Goal: Transaction & Acquisition: Book appointment/travel/reservation

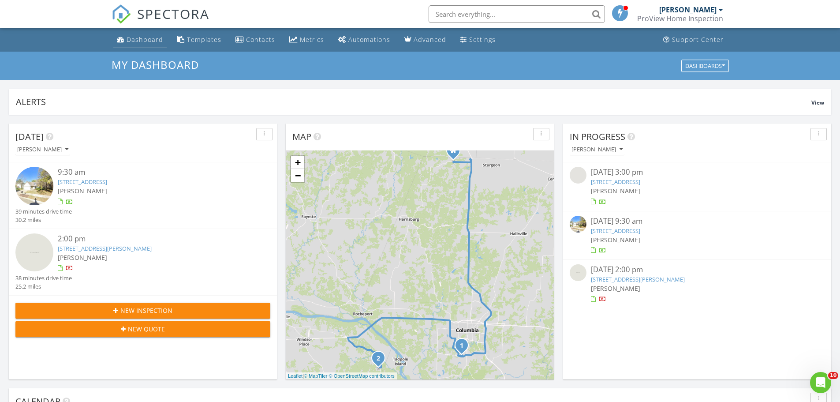
scroll to position [816, 854]
click at [150, 41] on div "Dashboard" at bounding box center [145, 39] width 37 height 8
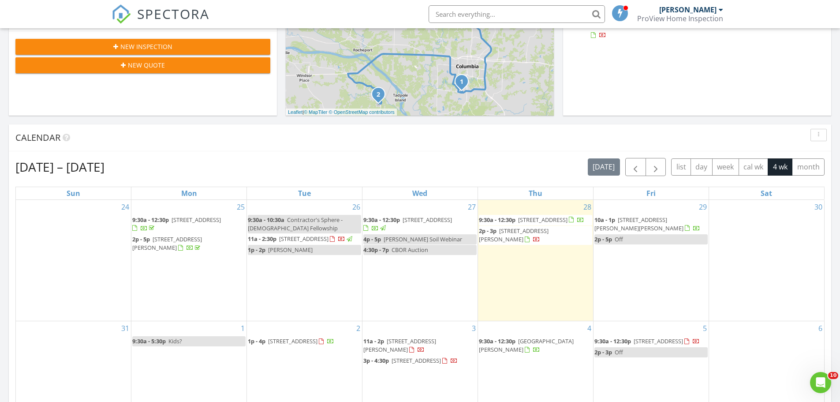
scroll to position [265, 0]
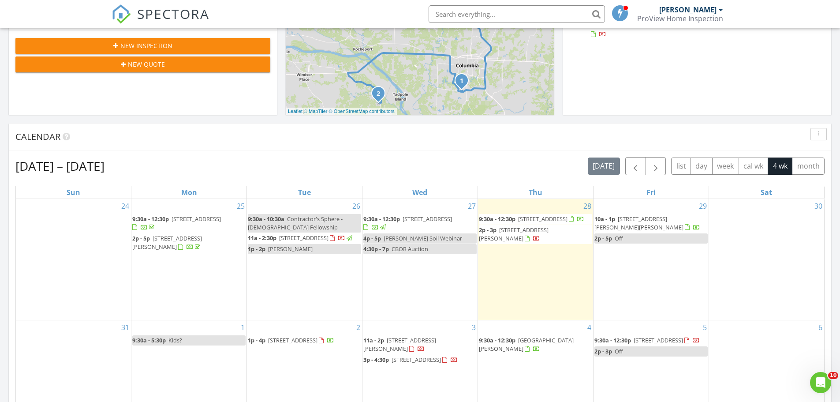
click at [143, 59] on button "New Quote" at bounding box center [142, 64] width 255 height 16
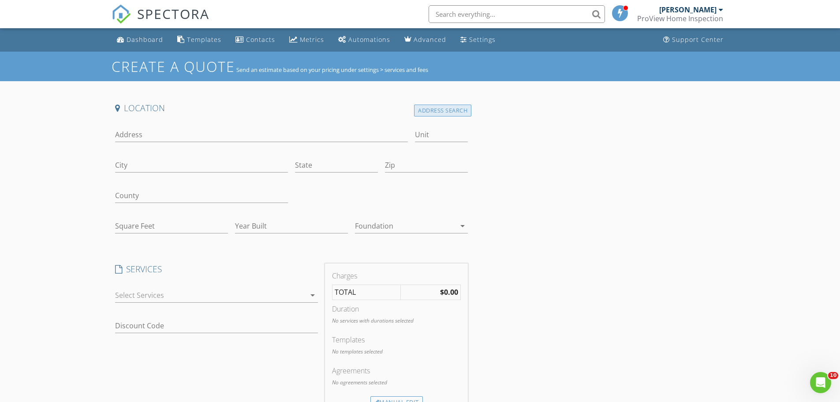
click at [438, 110] on div "Address Search" at bounding box center [442, 110] width 57 height 12
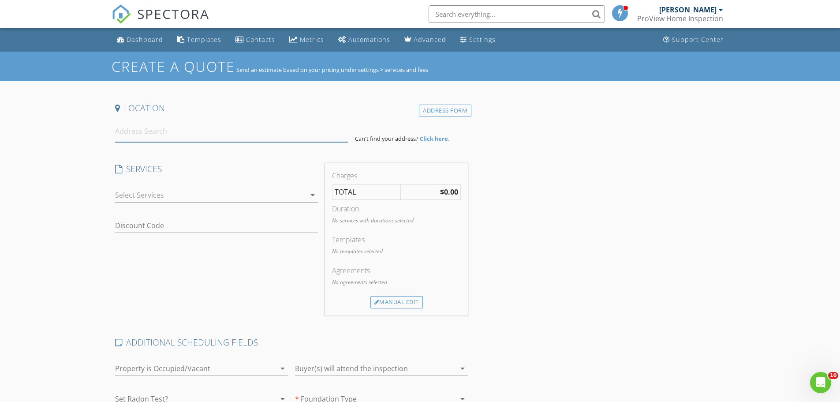
click at [208, 138] on input at bounding box center [231, 131] width 233 height 22
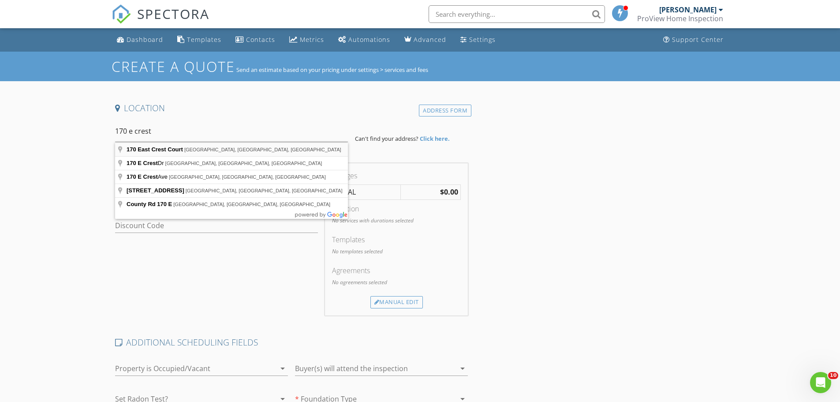
type input "[STREET_ADDRESS]"
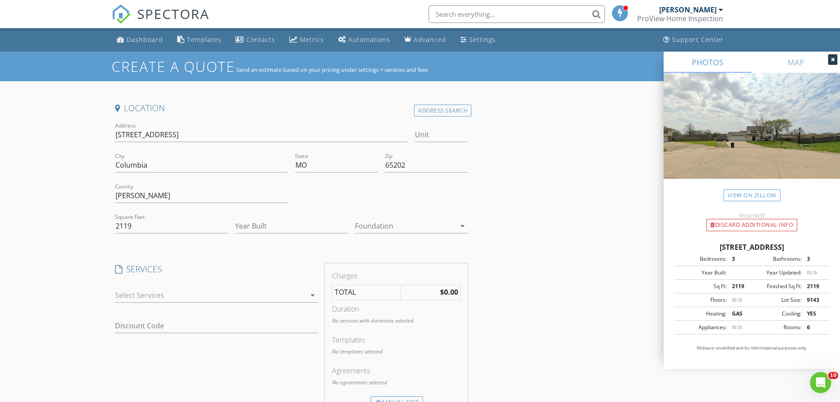
click at [373, 228] on div at bounding box center [405, 226] width 101 height 14
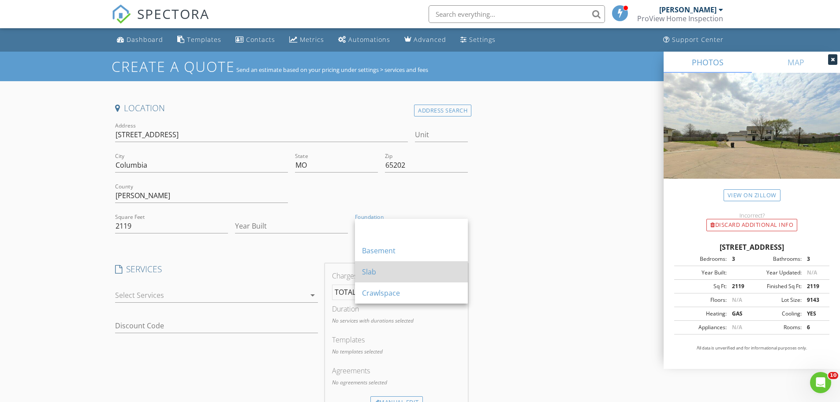
click at [370, 270] on div "Slab" at bounding box center [411, 271] width 99 height 11
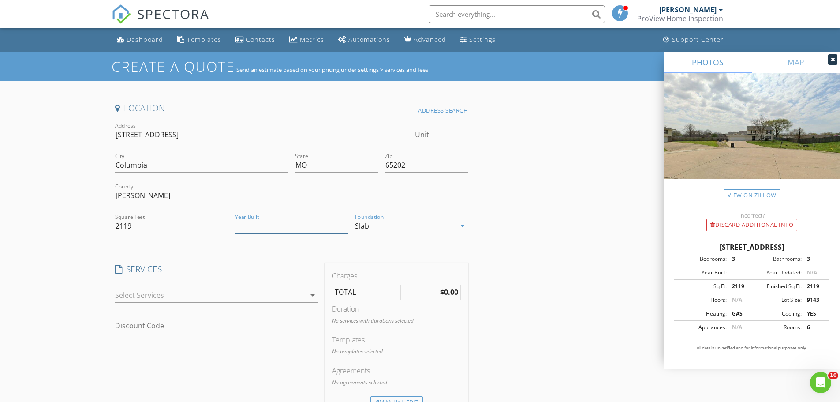
click at [269, 227] on input "Year Built" at bounding box center [291, 226] width 113 height 15
type input "2000"
click at [150, 230] on input "2119" at bounding box center [171, 226] width 113 height 15
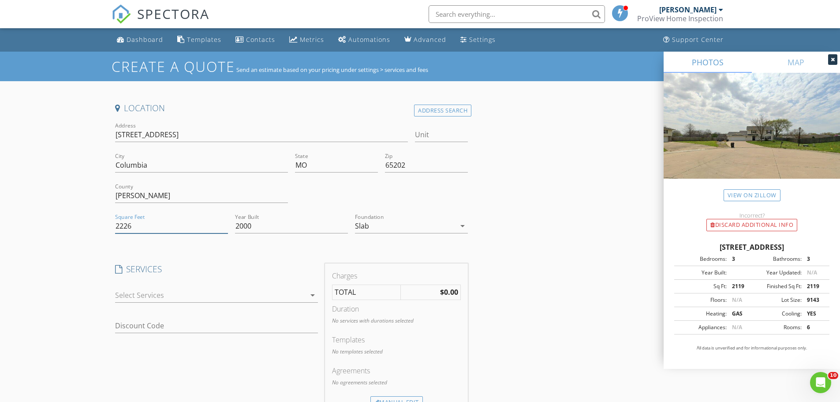
type input "2226"
click at [180, 292] on div at bounding box center [210, 295] width 190 height 14
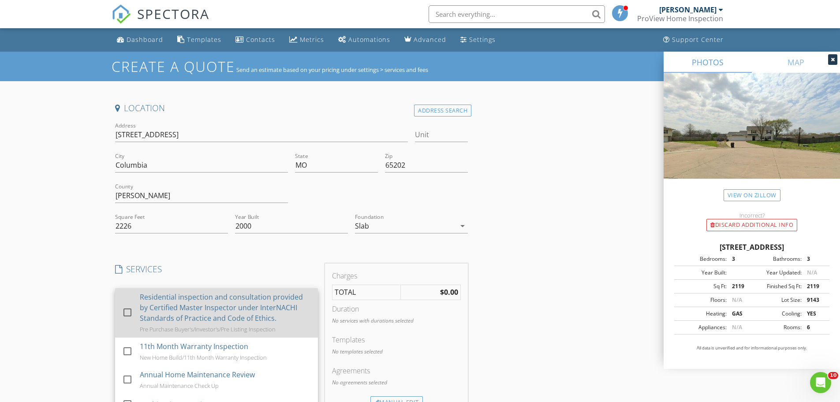
click at [149, 301] on div "Residential inspection and consultation provided by Certified Master Inspector …" at bounding box center [225, 307] width 171 height 32
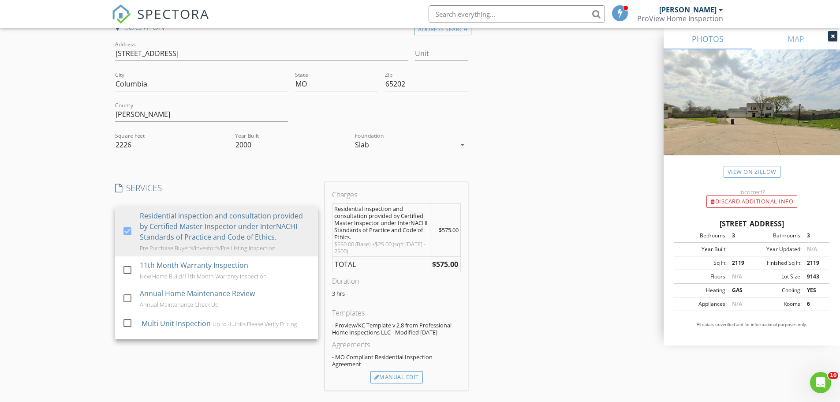
scroll to position [88, 0]
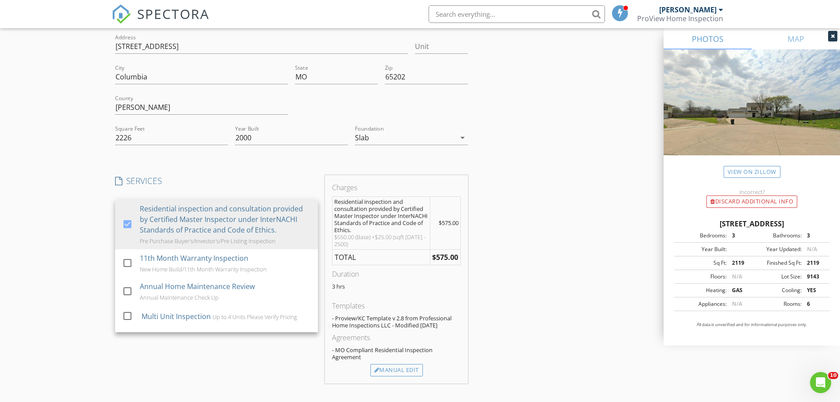
click at [71, 291] on div "Create a Quote Send an estimate based on your pricing under settings > services…" at bounding box center [420, 384] width 840 height 843
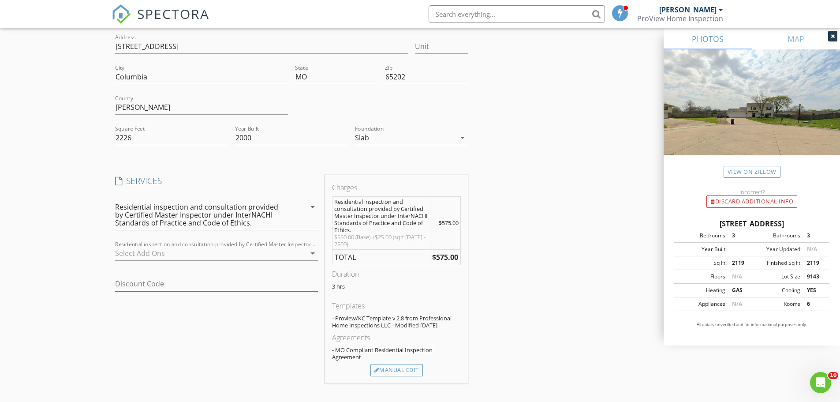
click at [134, 283] on input "Discount Code" at bounding box center [216, 283] width 203 height 15
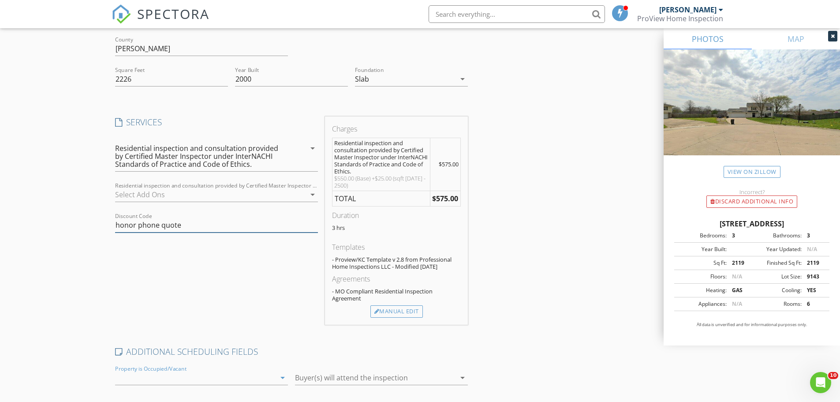
click at [143, 223] on input "honor phone quote" at bounding box center [216, 225] width 203 height 15
click at [137, 226] on input "honor phone quote" at bounding box center [216, 225] width 203 height 15
click at [159, 225] on input "honorphone quote" at bounding box center [216, 225] width 203 height 15
click at [182, 226] on input "honorphonequote" at bounding box center [216, 225] width 203 height 15
click at [176, 227] on input "honorphonequote" at bounding box center [216, 225] width 203 height 15
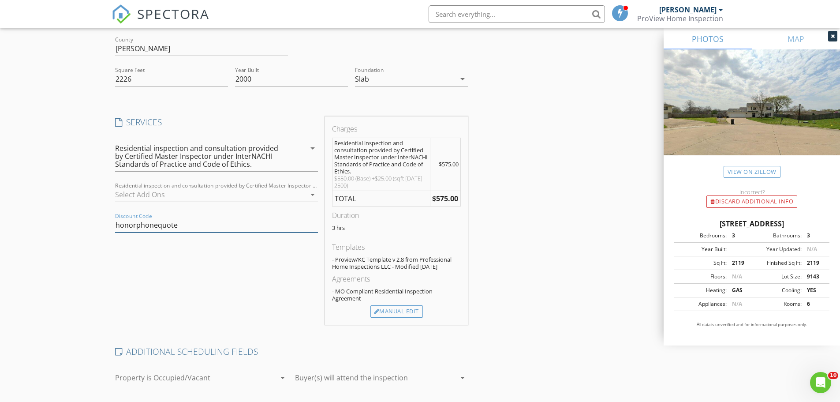
click at [134, 223] on input "honorphonequote" at bounding box center [216, 225] width 203 height 15
click at [134, 224] on input "honorphonequote" at bounding box center [216, 225] width 203 height 15
drag, startPoint x: 152, startPoint y: 223, endPoint x: 103, endPoint y: 227, distance: 49.1
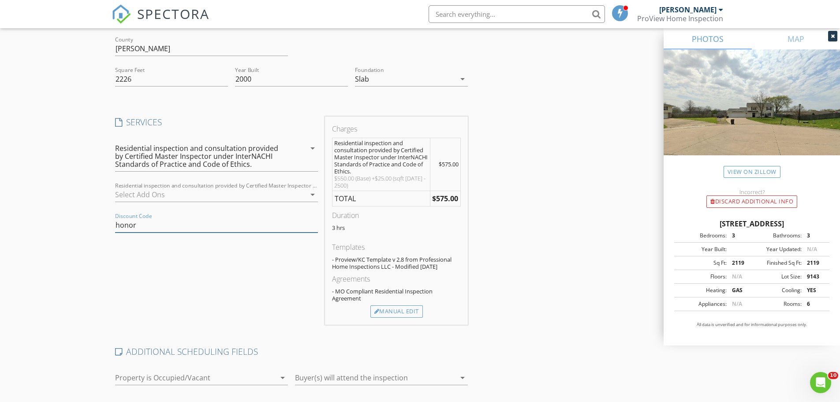
click at [103, 227] on div "Create a Quote Send an estimate based on your pricing under settings > services…" at bounding box center [420, 326] width 840 height 843
type input "R"
type input "Referral Discount"
click at [156, 225] on input "Referral Discount" at bounding box center [216, 225] width 203 height 15
drag, startPoint x: 179, startPoint y: 228, endPoint x: 106, endPoint y: 234, distance: 73.4
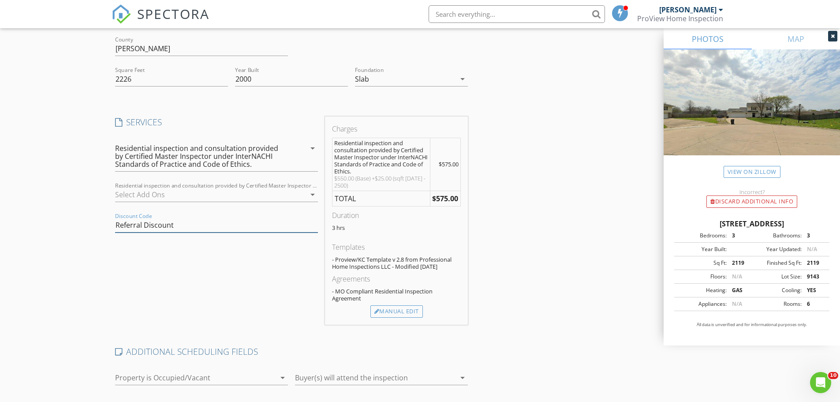
click at [106, 234] on div "Create a Quote Send an estimate based on your pricing under settings > services…" at bounding box center [420, 326] width 840 height 843
click at [405, 311] on div "Manual Edit" at bounding box center [396, 311] width 52 height 12
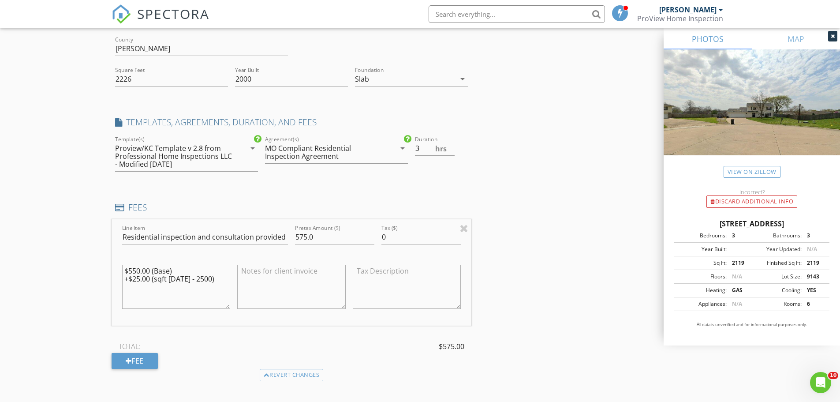
scroll to position [191, 0]
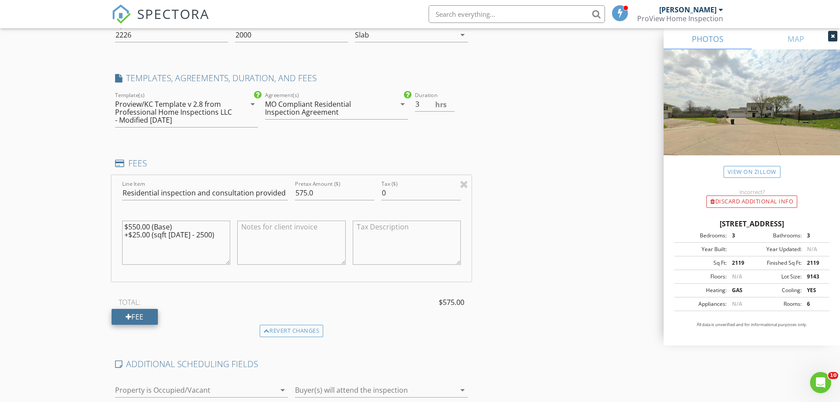
click at [132, 315] on div "Fee" at bounding box center [135, 317] width 46 height 16
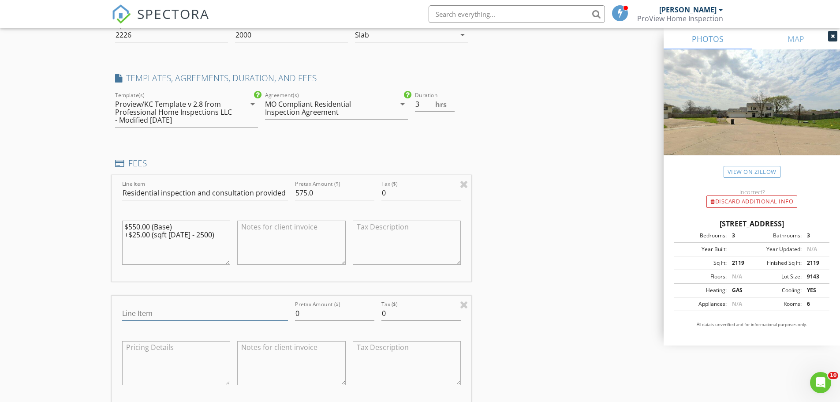
click at [142, 317] on input "Line Item" at bounding box center [205, 313] width 166 height 15
type input "H"
type input "Professional Courtesy"
type input "-25.00"
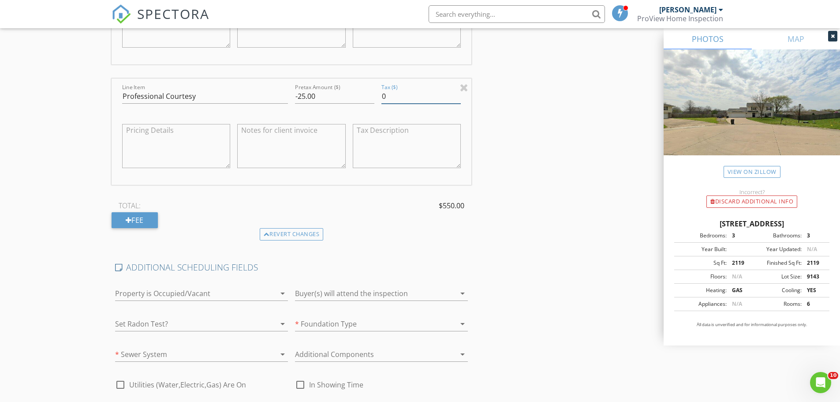
scroll to position [411, 0]
click at [213, 291] on div at bounding box center [189, 290] width 148 height 14
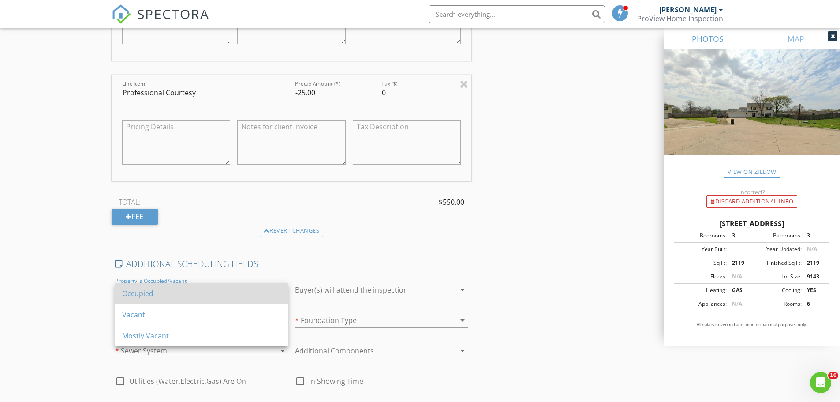
click at [153, 298] on div "Occupied" at bounding box center [201, 293] width 159 height 11
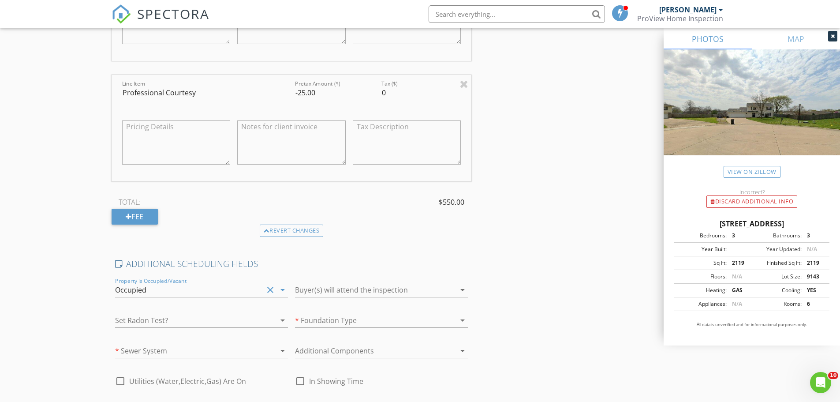
click at [332, 324] on div at bounding box center [369, 320] width 148 height 14
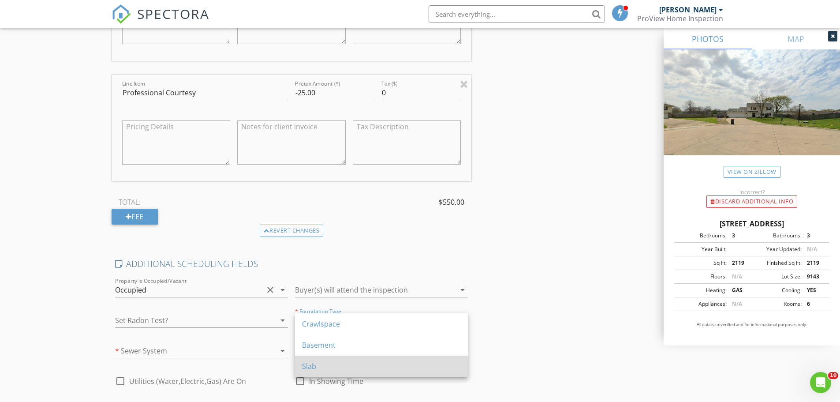
click at [327, 365] on div "Slab" at bounding box center [381, 366] width 159 height 11
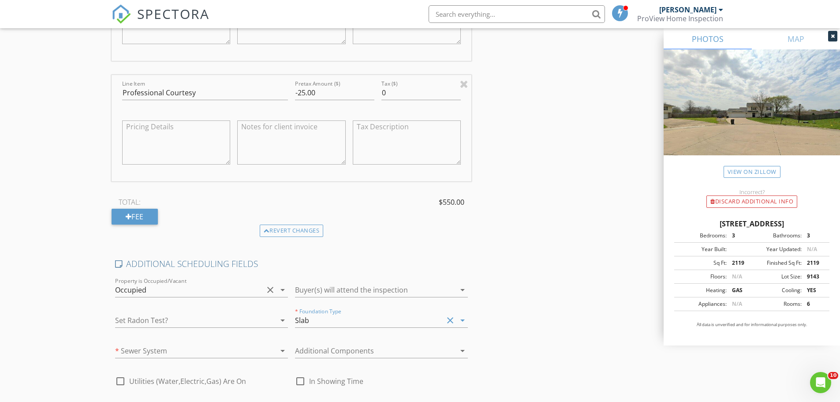
click at [211, 352] on div at bounding box center [189, 350] width 148 height 14
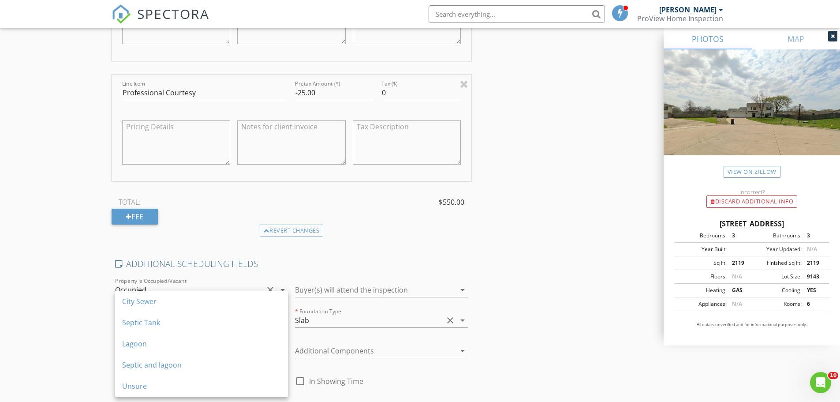
click at [152, 299] on div "City Sewer" at bounding box center [201, 301] width 159 height 11
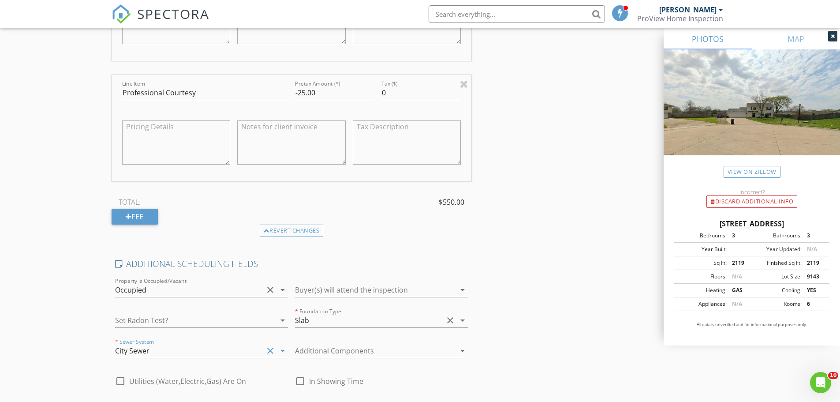
click at [322, 351] on div at bounding box center [369, 350] width 148 height 14
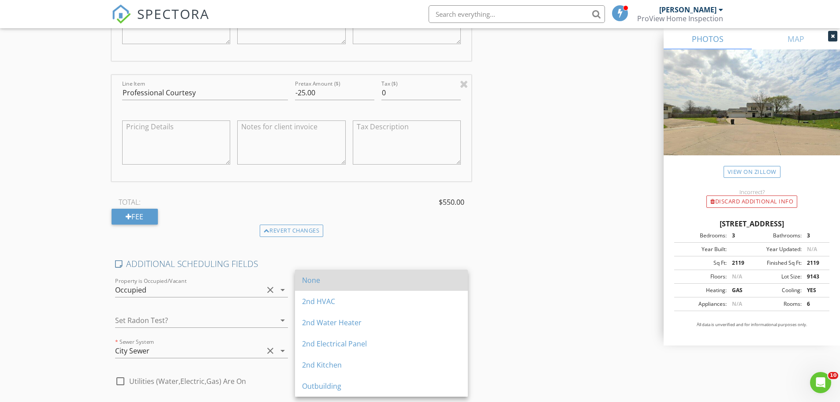
click at [319, 281] on div "None" at bounding box center [381, 280] width 159 height 11
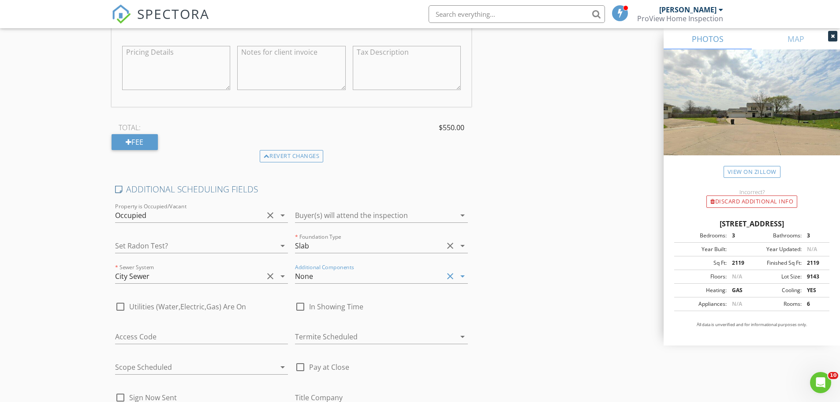
scroll to position [500, 0]
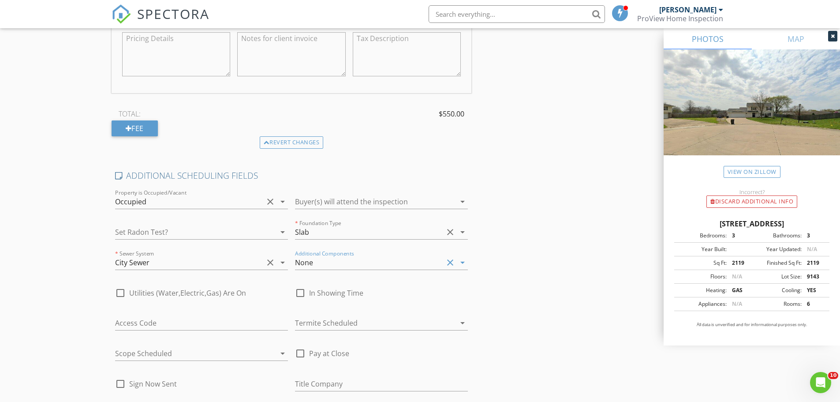
click at [142, 295] on span "Utilities (Water,Electric,Gas) Are On" at bounding box center [187, 292] width 117 height 9
checkbox input "true"
click at [322, 324] on div at bounding box center [369, 323] width 148 height 14
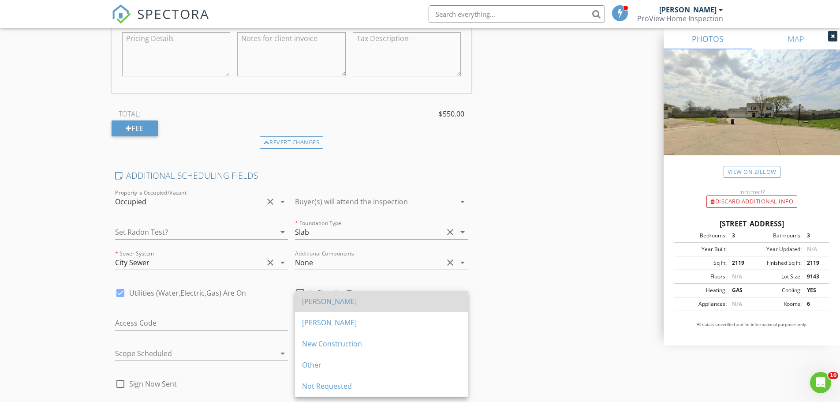
click at [317, 296] on div "[PERSON_NAME]" at bounding box center [381, 301] width 159 height 11
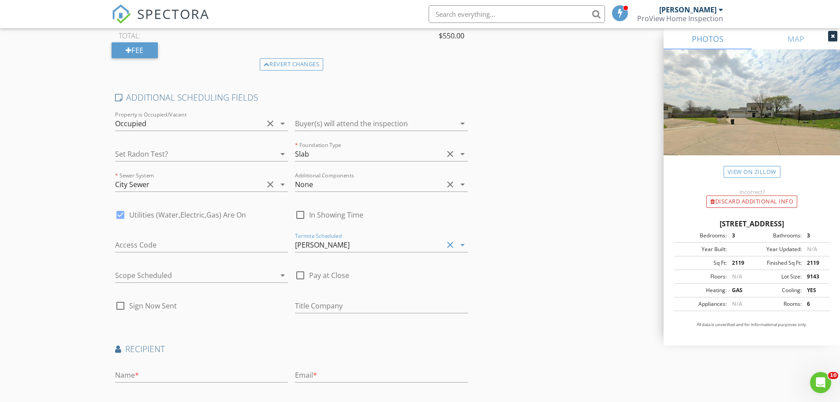
scroll to position [588, 0]
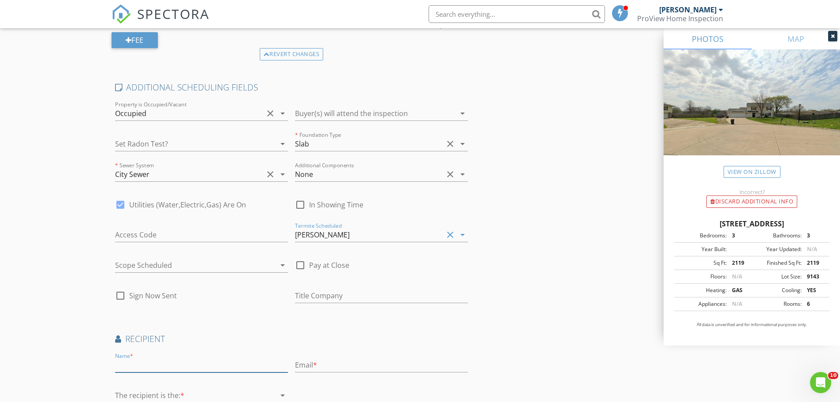
click at [209, 368] on input "text" at bounding box center [201, 365] width 173 height 15
type input "[PERSON_NAME]"
click at [344, 368] on input "text" at bounding box center [381, 365] width 173 height 15
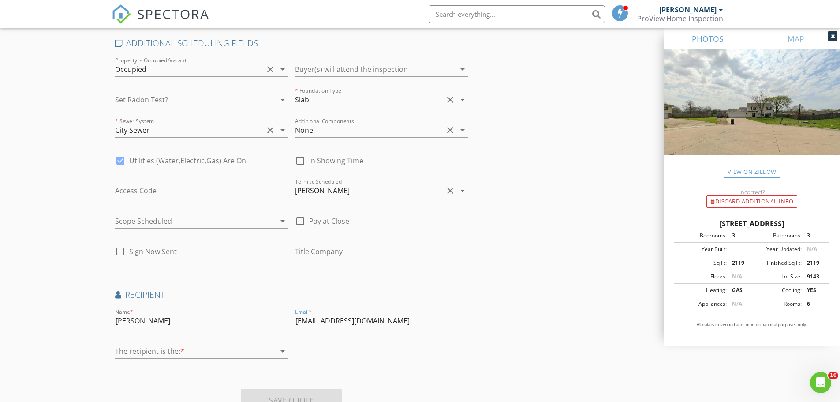
click at [259, 351] on div at bounding box center [195, 351] width 160 height 14
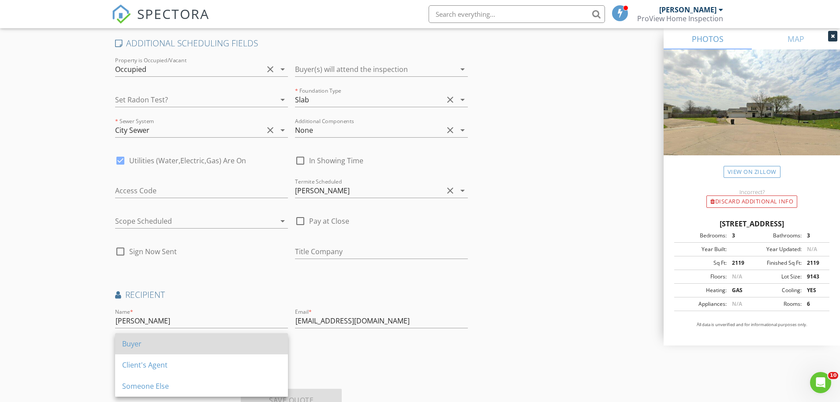
click at [129, 340] on div "Buyer" at bounding box center [201, 343] width 159 height 11
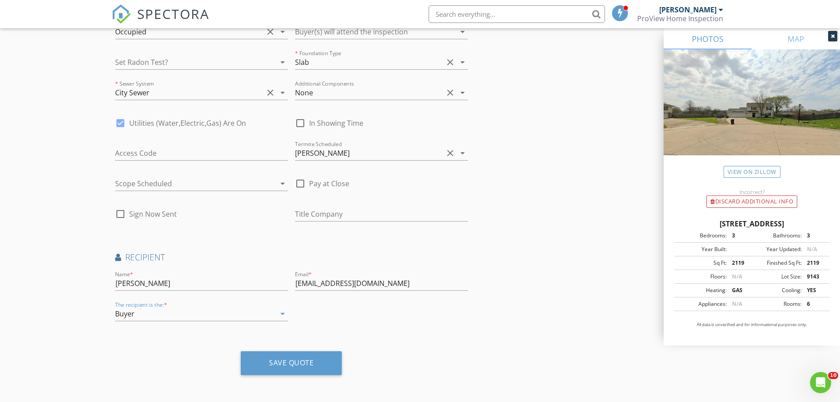
scroll to position [670, 0]
click at [414, 281] on input "[EMAIL_ADDRESS][DOMAIN_NAME]" at bounding box center [381, 282] width 173 height 15
type input "[EMAIL_ADDRESS][DOMAIN_NAME],[EMAIL_ADDRESS][DOMAIN_NAME]"
click at [303, 361] on div "Save Quote" at bounding box center [291, 361] width 45 height 9
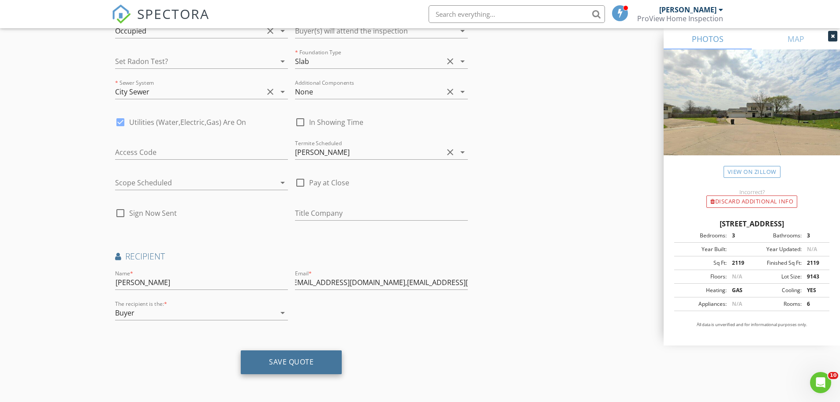
scroll to position [0, 0]
